Goal: Subscribe to service/newsletter

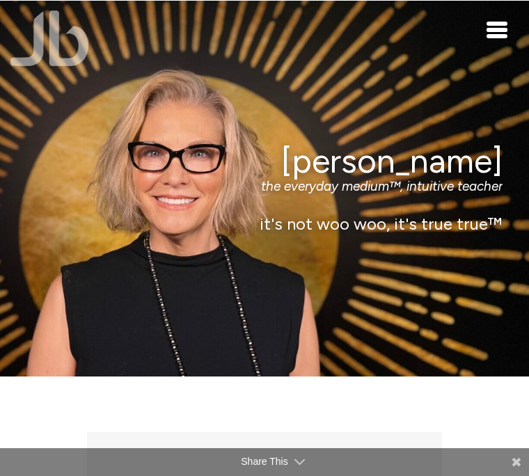
scroll to position [2533, 0]
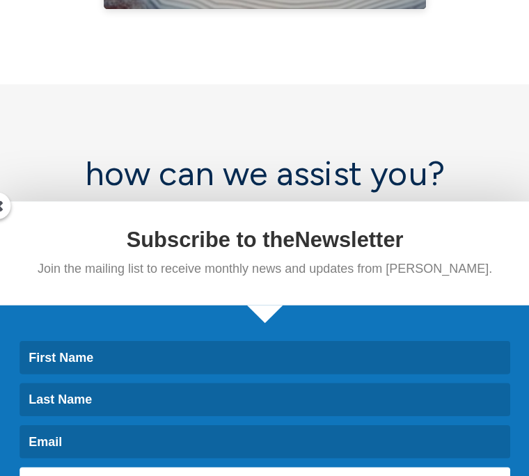
scroll to position [6899, 0]
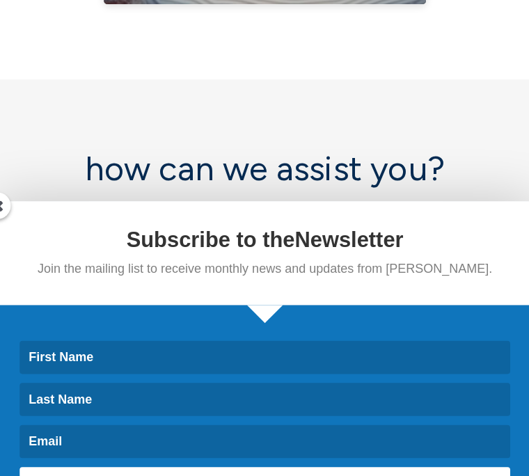
click at [350, 320] on link "i am curious" at bounding box center [379, 335] width 94 height 31
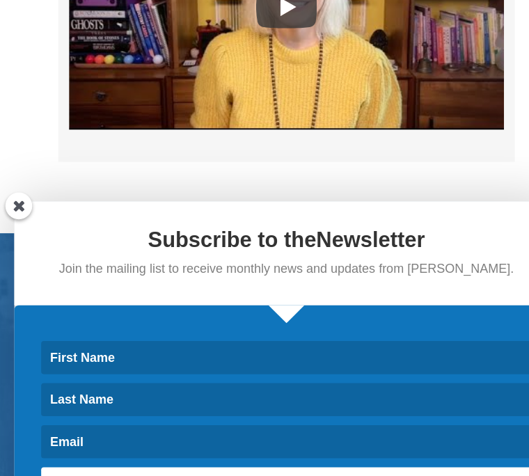
scroll to position [7991, 0]
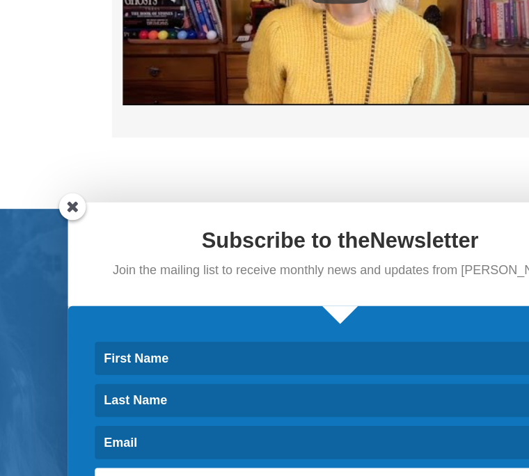
click at [211, 325] on input at bounding box center [265, 338] width 382 height 26
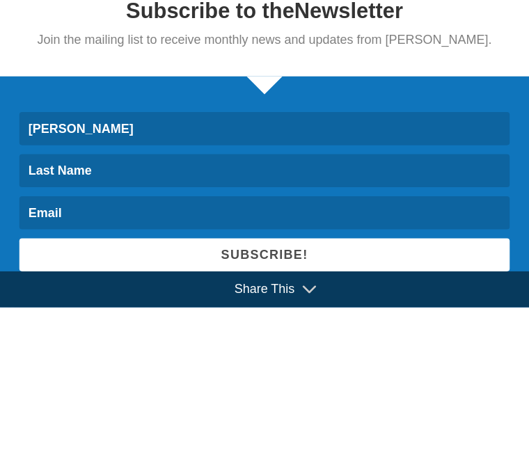
type input "[PERSON_NAME]"
click at [74, 357] on input at bounding box center [265, 370] width 382 height 26
type input "[PERSON_NAME]"
click at [74, 390] on input at bounding box center [265, 403] width 382 height 26
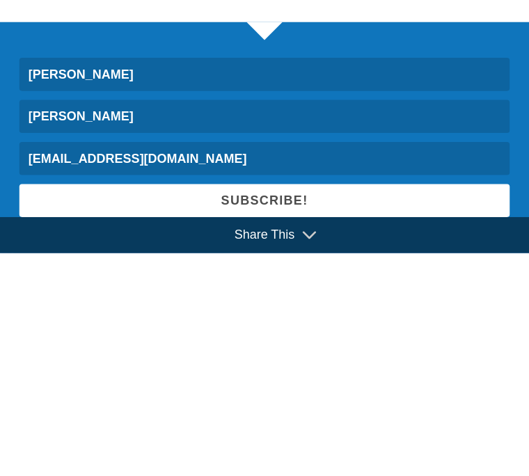
click at [231, 430] on span "SUBSCRIBE!" at bounding box center [265, 435] width 68 height 11
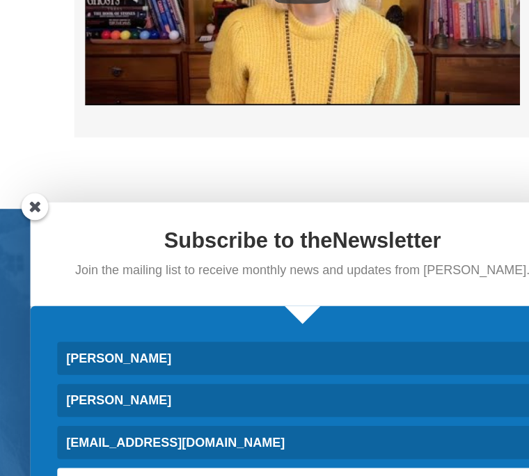
click at [254, 430] on span "SUBSCRIBE!" at bounding box center [265, 435] width 68 height 11
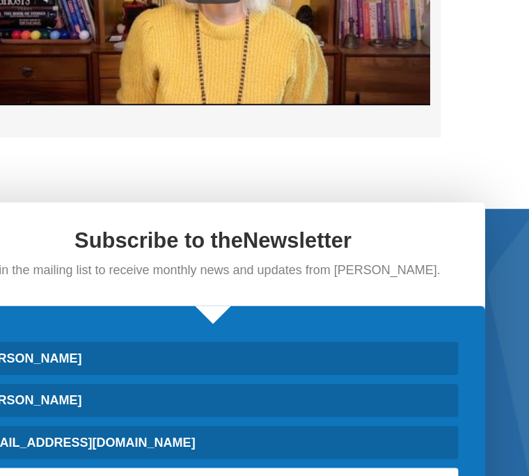
click at [231, 430] on span "SUBSCRIBE!" at bounding box center [265, 435] width 68 height 11
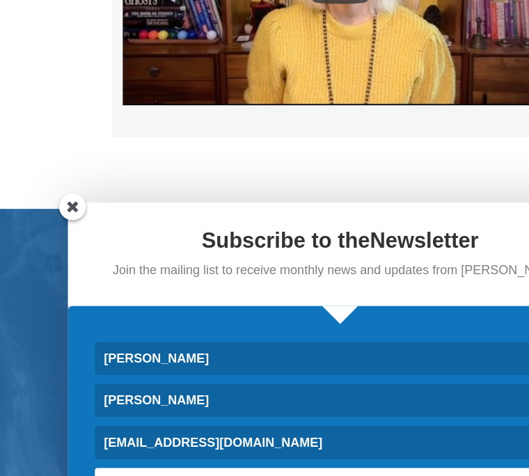
click at [193, 390] on input "Beva11@icloud.com" at bounding box center [265, 403] width 382 height 26
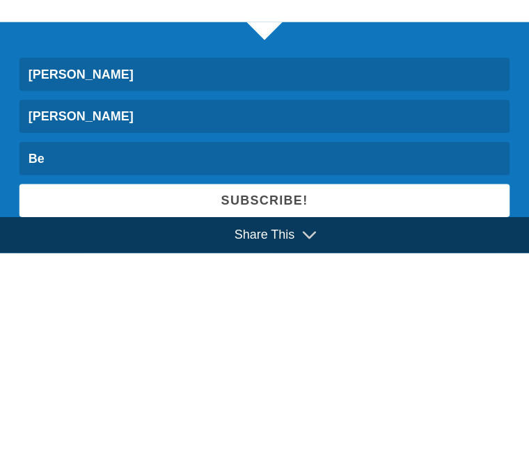
type input "B"
click at [74, 357] on input "[PERSON_NAME]" at bounding box center [265, 370] width 382 height 26
type input "E"
click at [74, 325] on input "[PERSON_NAME]" at bounding box center [265, 338] width 382 height 26
type input "B"
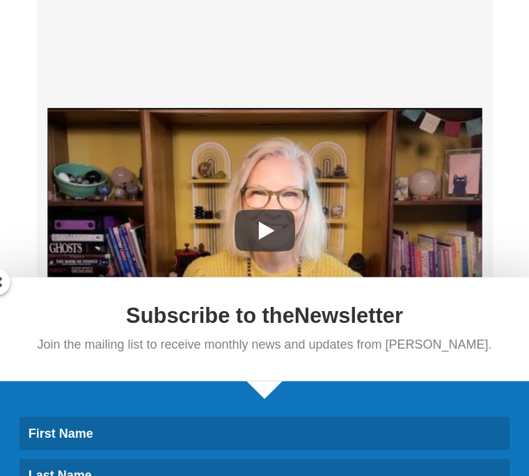
scroll to position [7857, 0]
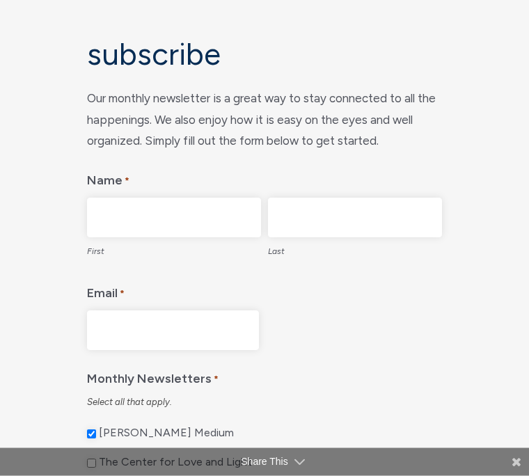
scroll to position [141, 0]
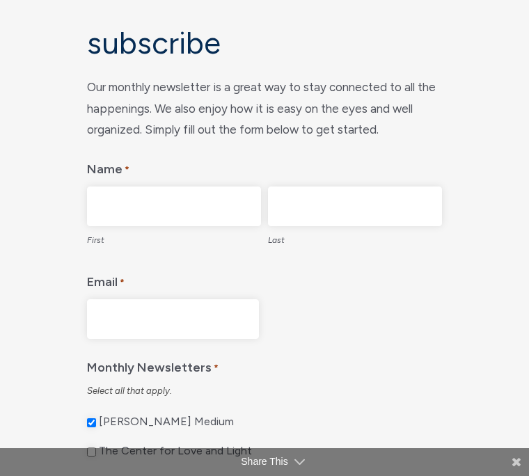
click at [162, 212] on input "First" at bounding box center [174, 207] width 174 height 40
type input "[PERSON_NAME]"
click at [318, 217] on input "Last" at bounding box center [355, 207] width 174 height 40
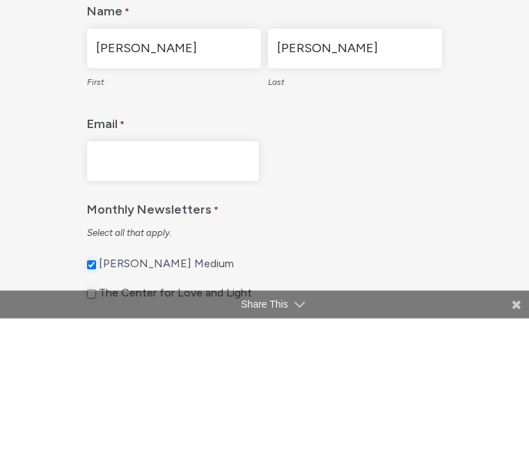
type input "[PERSON_NAME]"
click at [181, 300] on input "Email *" at bounding box center [173, 320] width 172 height 40
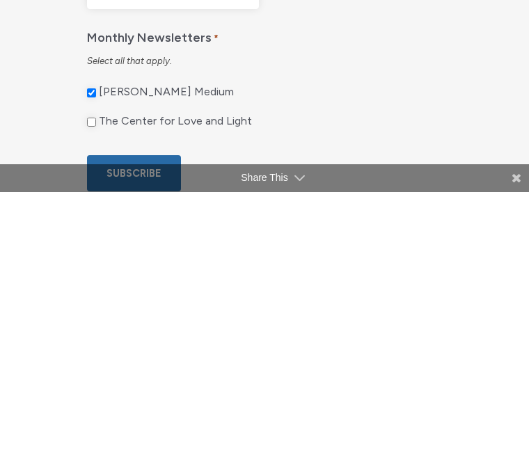
scroll to position [194, 0]
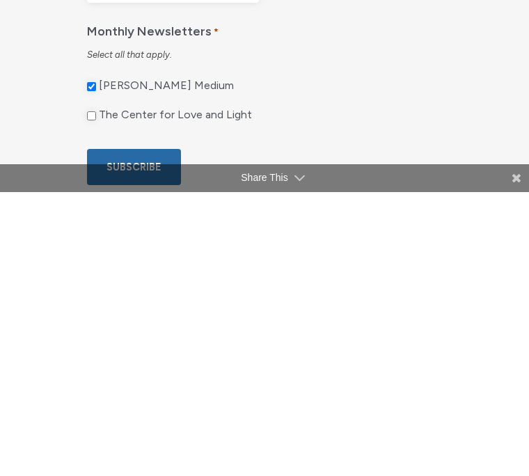
type input "[EMAIL_ADDRESS][DOMAIN_NAME]"
click at [139, 433] on input "Subscribe" at bounding box center [134, 451] width 94 height 37
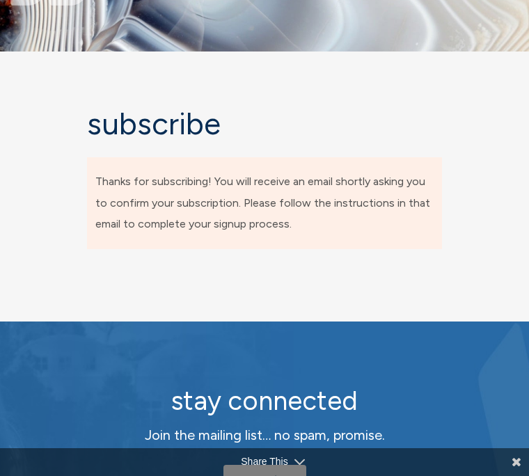
scroll to position [0, 0]
